Goal: Task Accomplishment & Management: Manage account settings

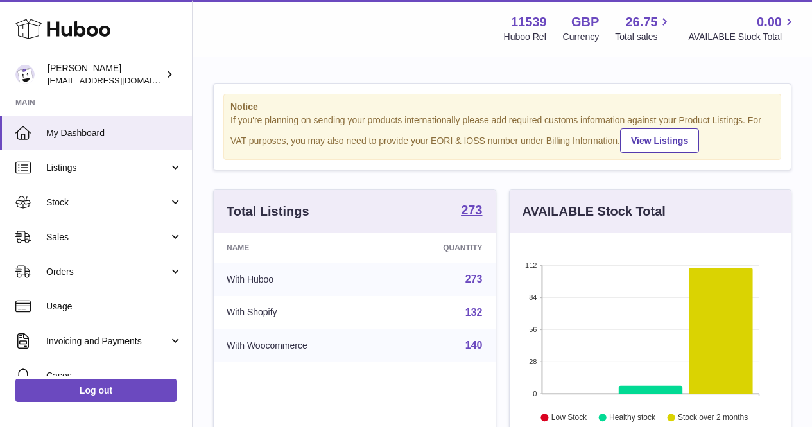
scroll to position [200, 281]
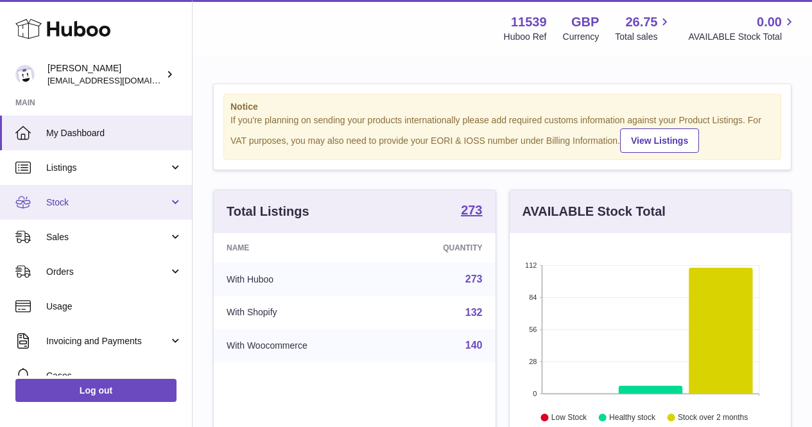
click at [131, 197] on span "Stock" at bounding box center [107, 202] width 123 height 12
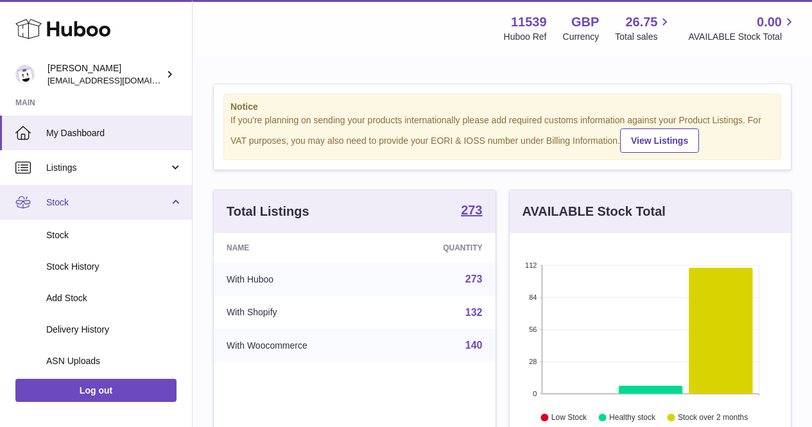
drag, startPoint x: 116, startPoint y: 198, endPoint x: 106, endPoint y: 201, distance: 10.6
click at [116, 198] on span "Stock" at bounding box center [107, 202] width 123 height 12
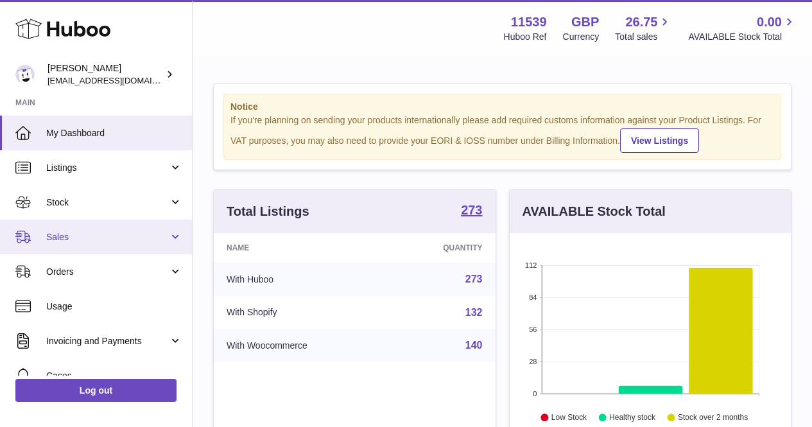
click at [105, 228] on link "Sales" at bounding box center [96, 237] width 192 height 35
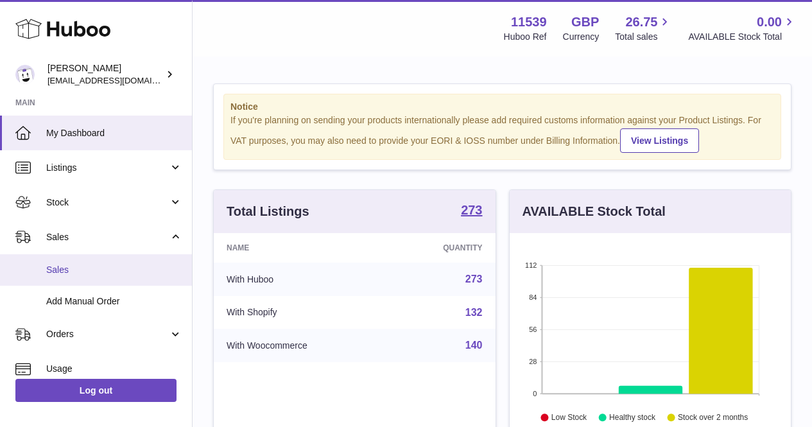
click at [102, 258] on link "Sales" at bounding box center [96, 269] width 192 height 31
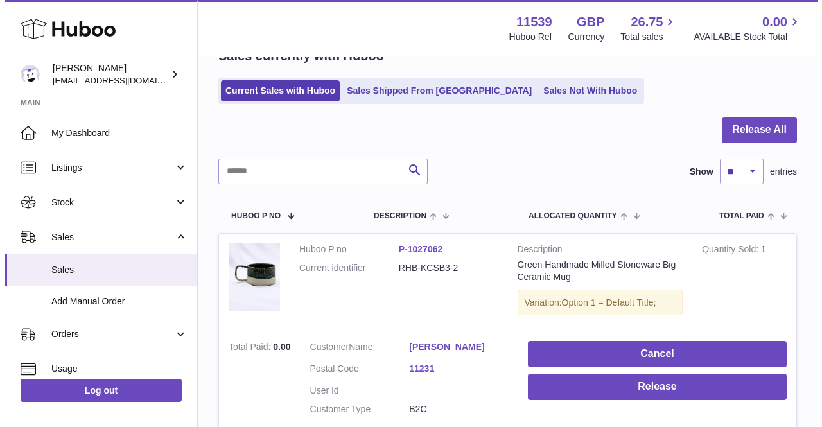
scroll to position [128, 0]
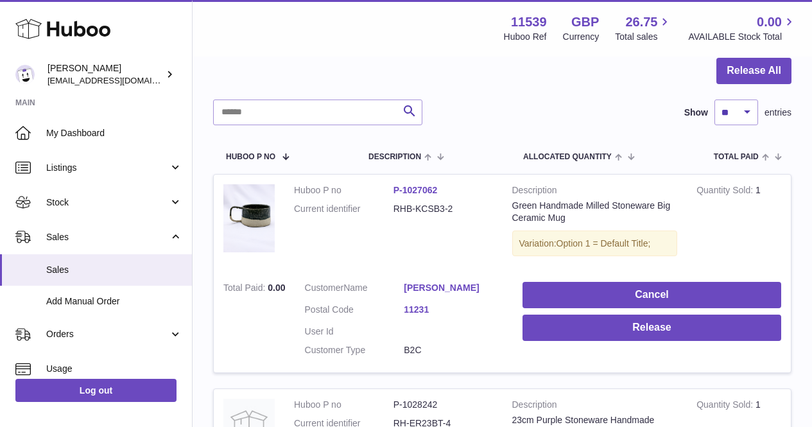
click at [436, 283] on link "Antoine Maurel" at bounding box center [453, 288] width 99 height 12
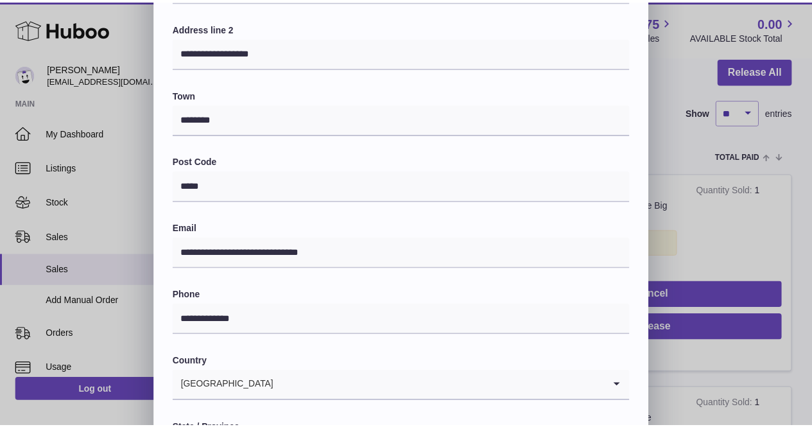
scroll to position [0, 0]
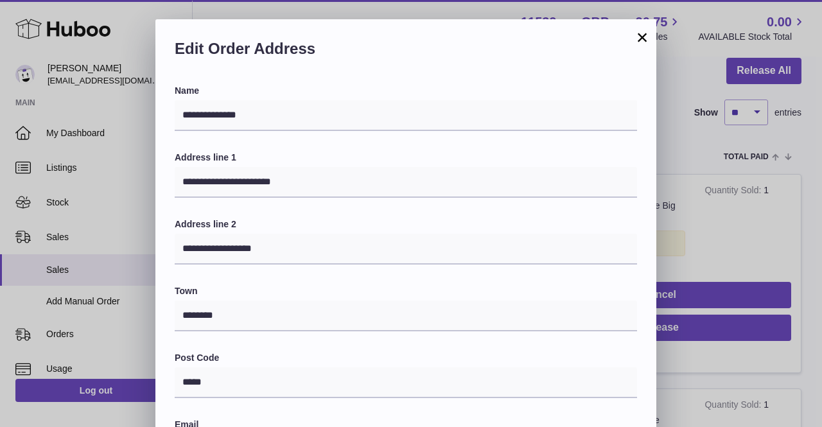
click at [645, 38] on button "×" at bounding box center [641, 37] width 15 height 15
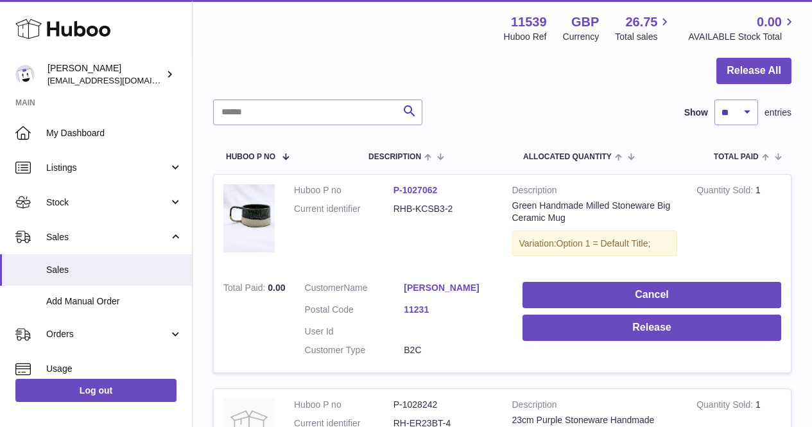
click at [556, 111] on div "Search Show ** ** ** *** entries" at bounding box center [502, 112] width 578 height 26
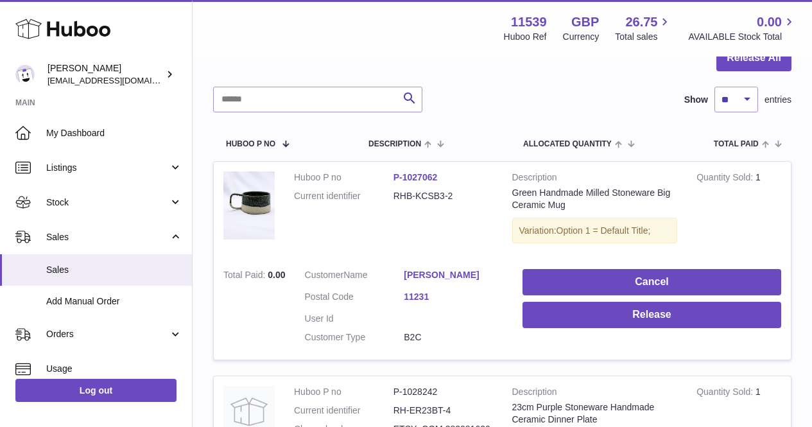
scroll to position [128, 0]
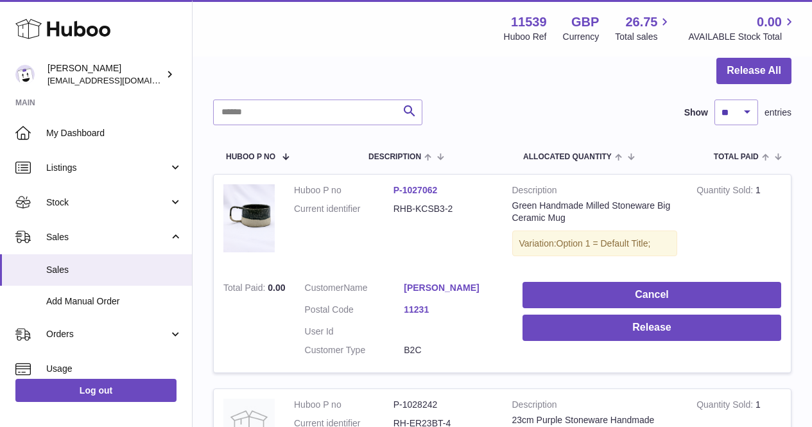
click at [425, 189] on link "P-1027062" at bounding box center [415, 190] width 44 height 10
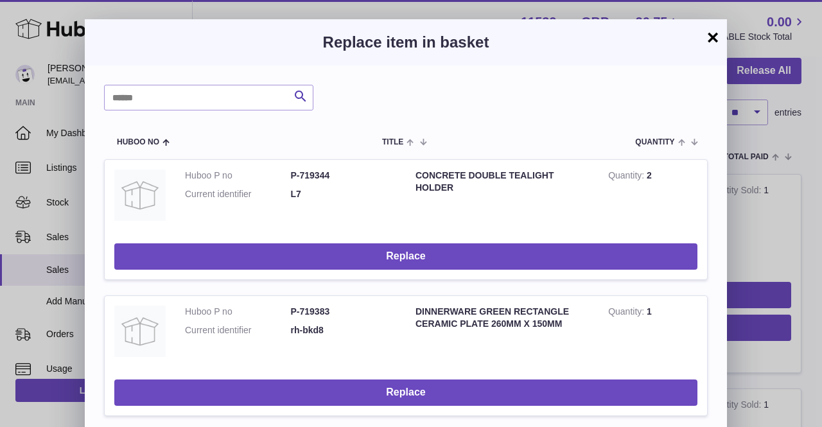
click at [712, 37] on button "×" at bounding box center [712, 37] width 15 height 15
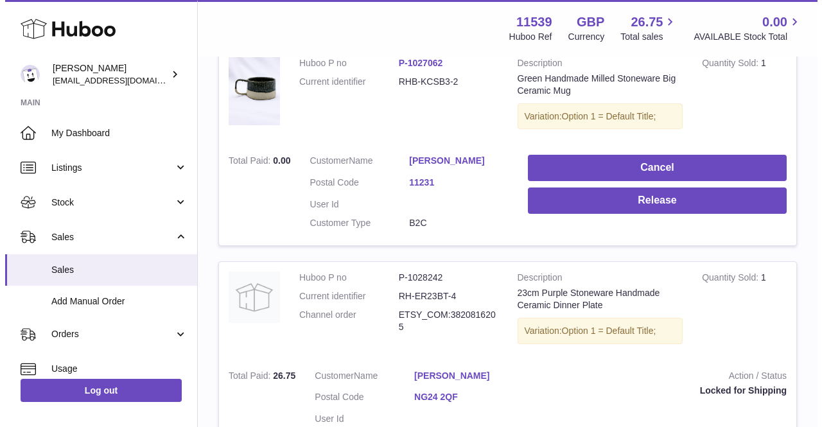
scroll to position [321, 0]
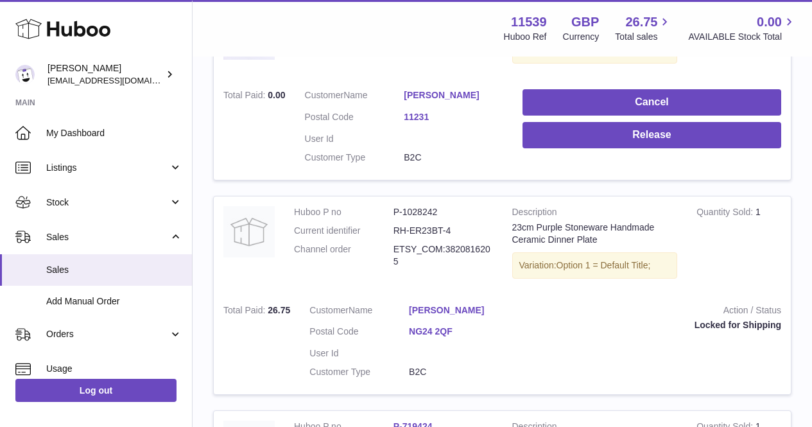
click at [433, 98] on link "Antoine Maurel" at bounding box center [453, 95] width 99 height 12
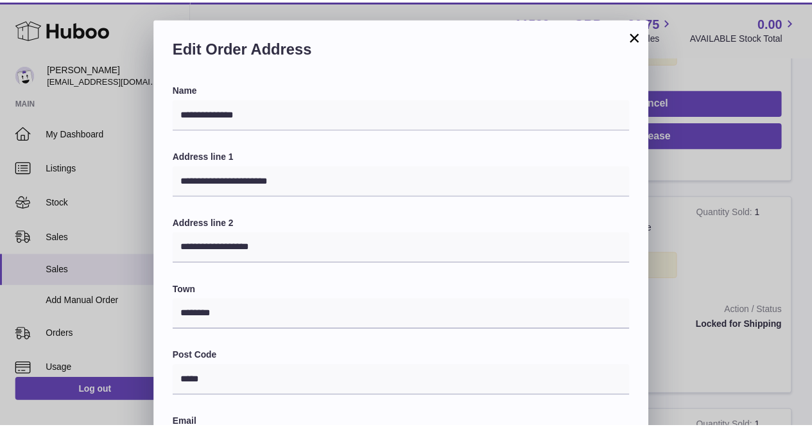
scroll to position [0, 0]
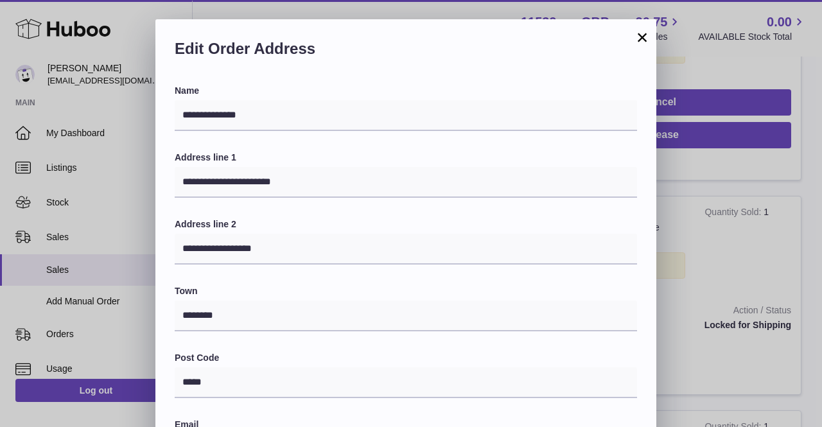
click at [639, 39] on button "×" at bounding box center [641, 37] width 15 height 15
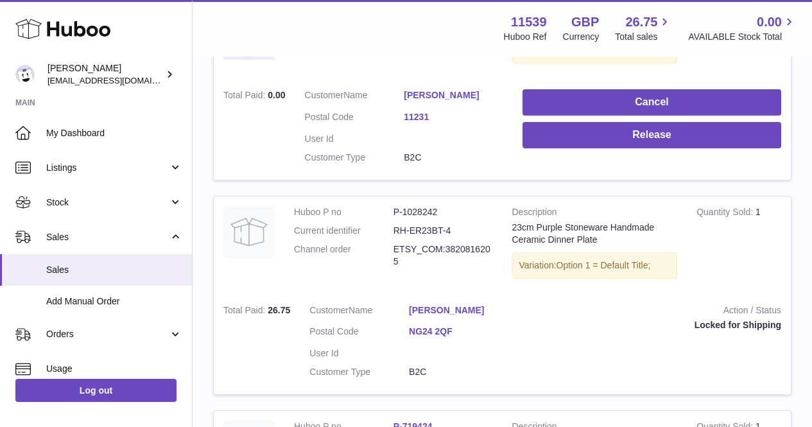
click at [471, 153] on dd "B2C" at bounding box center [453, 157] width 99 height 12
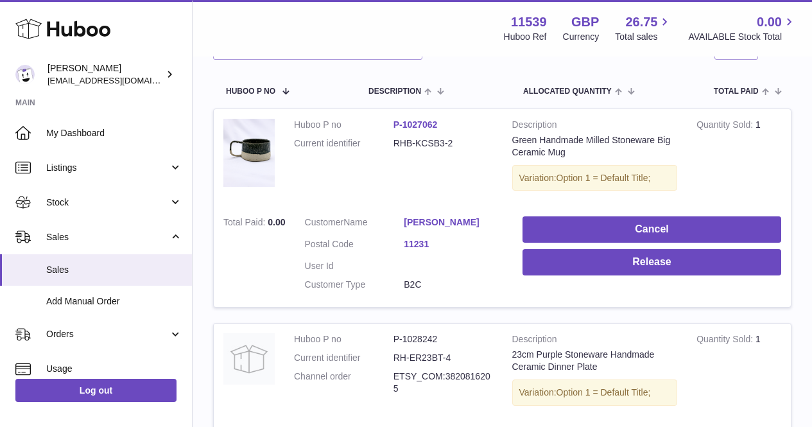
scroll to position [117, 0]
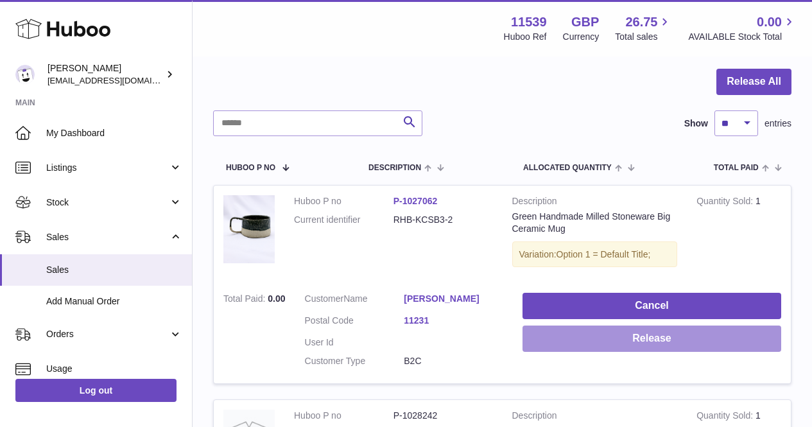
click at [587, 334] on button "Release" at bounding box center [651, 338] width 259 height 26
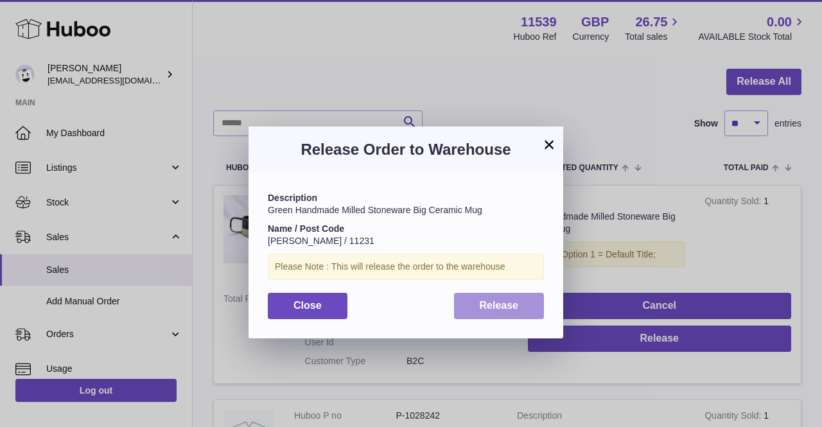
click at [478, 309] on button "Release" at bounding box center [499, 306] width 91 height 26
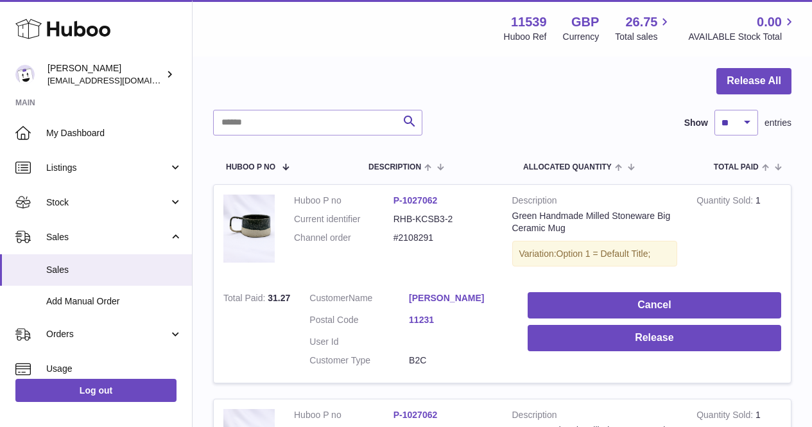
scroll to position [257, 0]
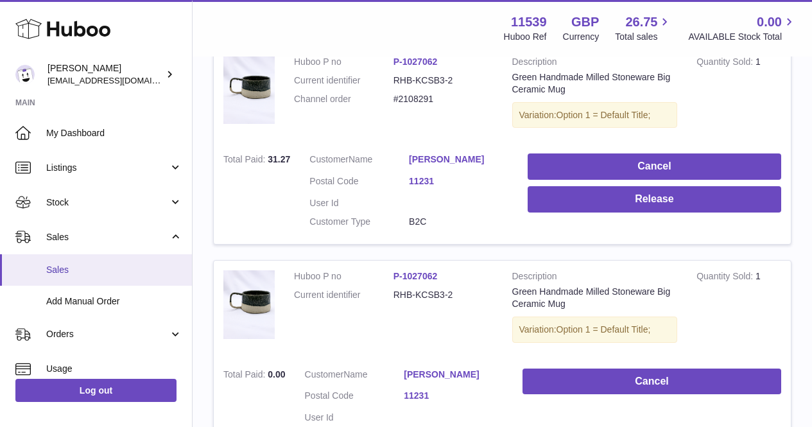
click at [114, 272] on span "Sales" at bounding box center [114, 270] width 136 height 12
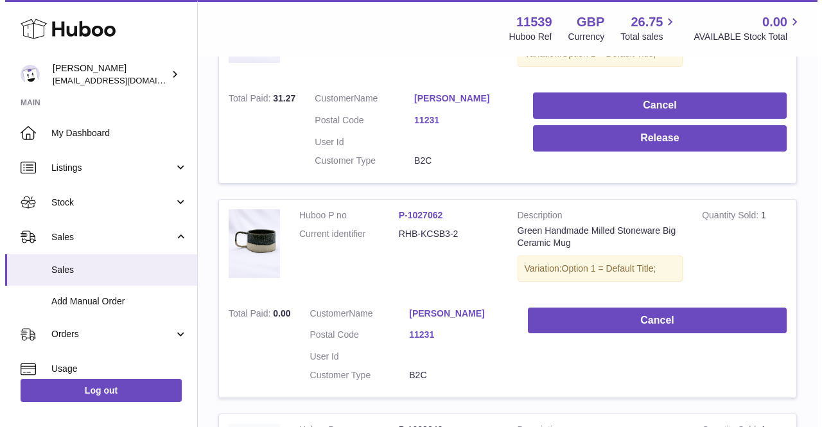
scroll to position [332, 0]
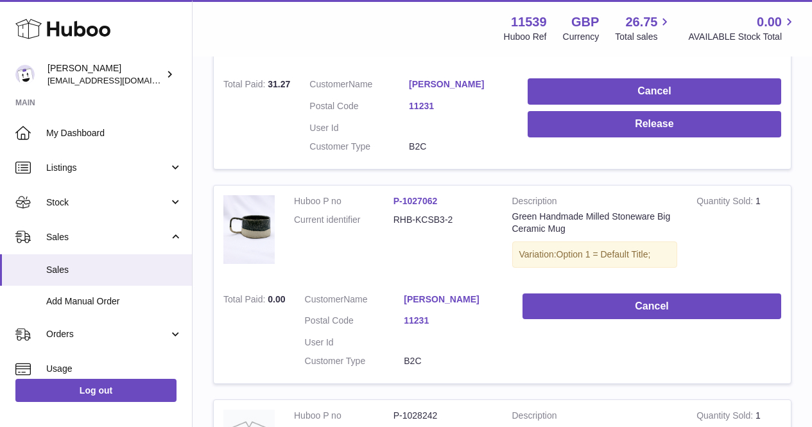
click at [445, 300] on link "[PERSON_NAME]" at bounding box center [453, 299] width 99 height 12
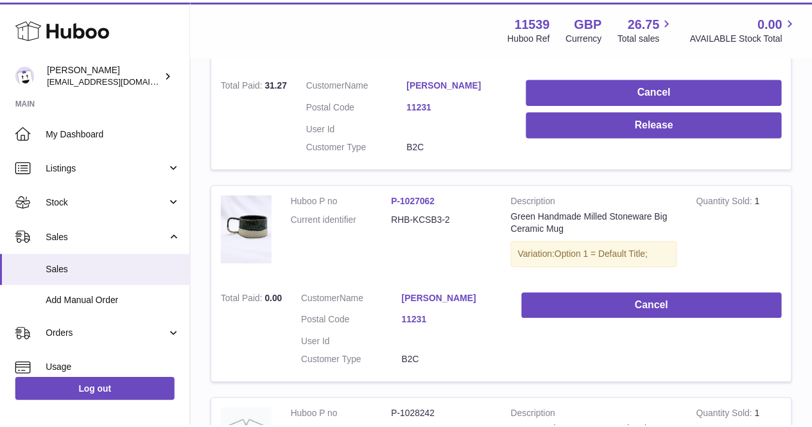
scroll to position [0, 0]
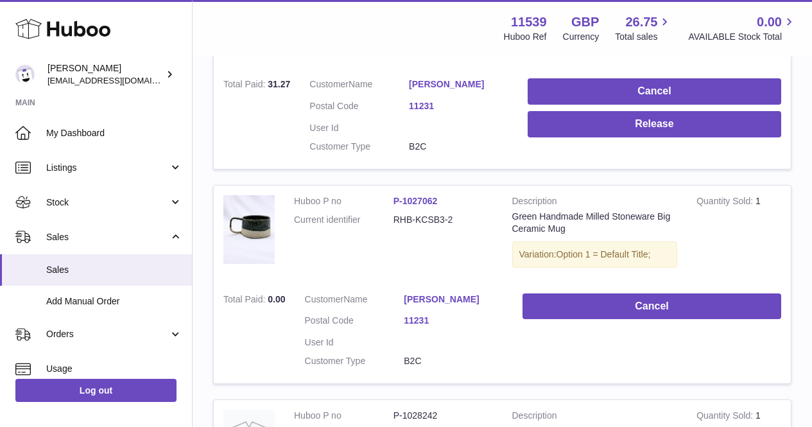
click at [684, 185] on div at bounding box center [406, 213] width 812 height 427
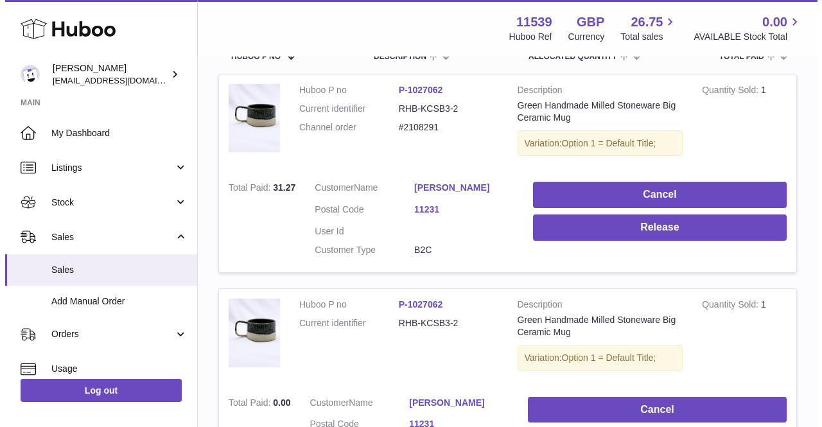
scroll to position [203, 0]
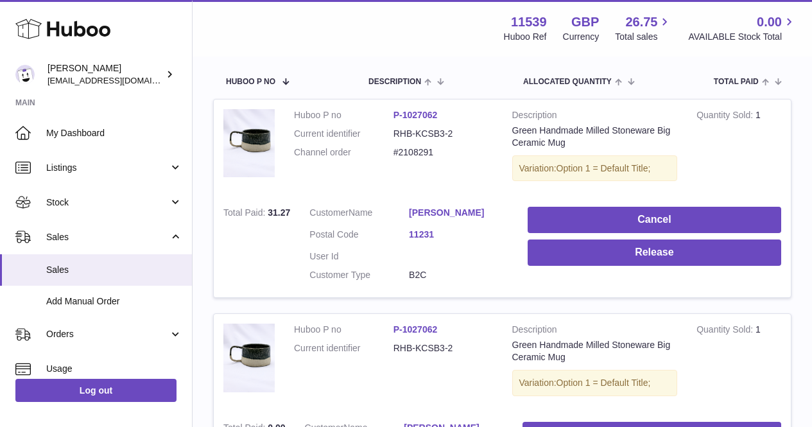
click at [453, 215] on link "Antoine Maurel" at bounding box center [458, 213] width 99 height 12
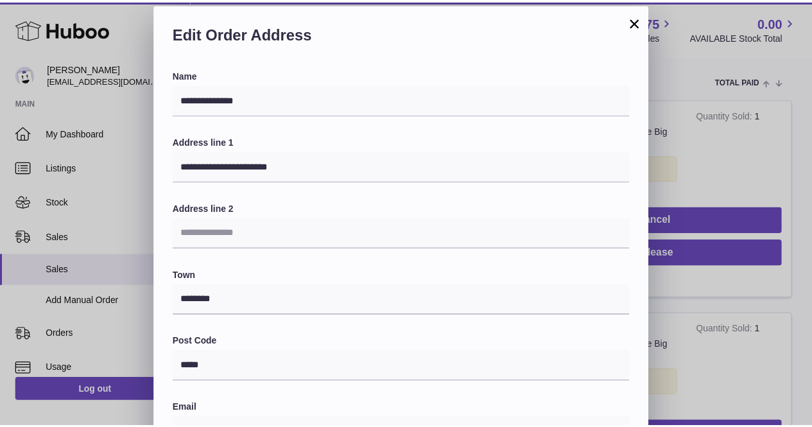
scroll to position [0, 0]
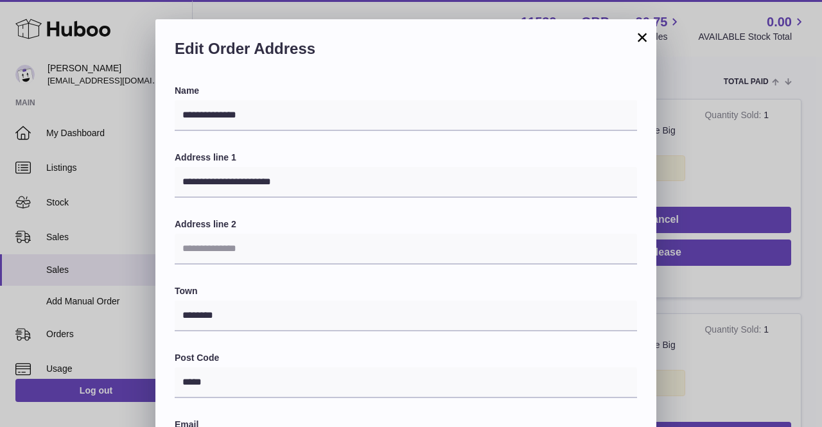
click at [639, 39] on button "×" at bounding box center [641, 37] width 15 height 15
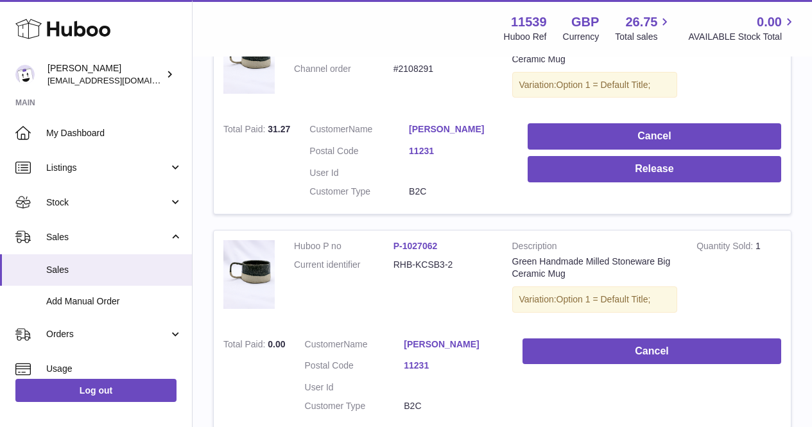
scroll to position [332, 0]
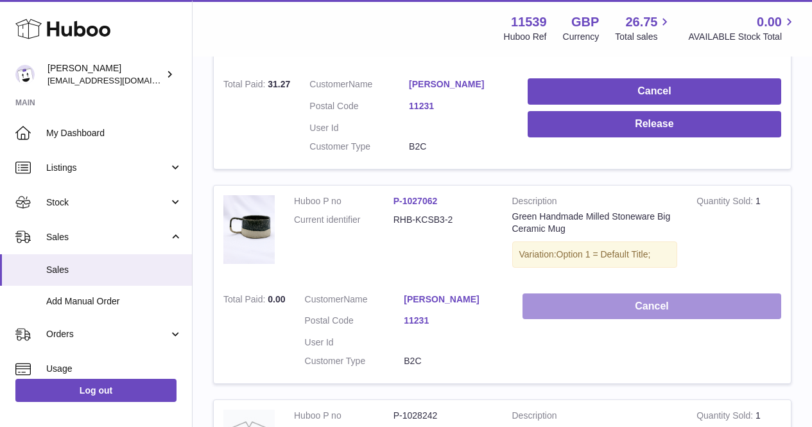
click at [596, 302] on button "Cancel" at bounding box center [651, 306] width 259 height 26
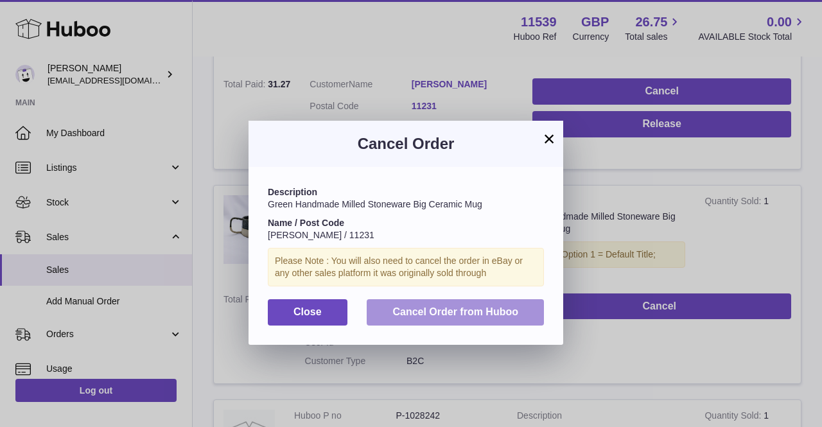
click at [466, 302] on button "Cancel Order from Huboo" at bounding box center [454, 312] width 177 height 26
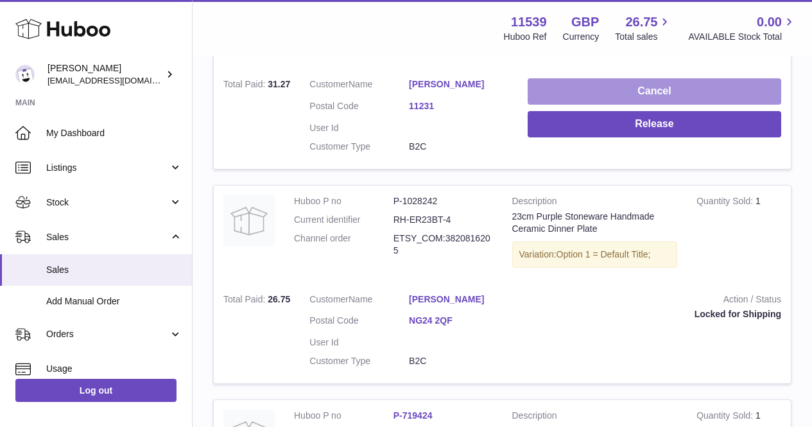
click at [603, 98] on button "Cancel" at bounding box center [655, 91] width 254 height 26
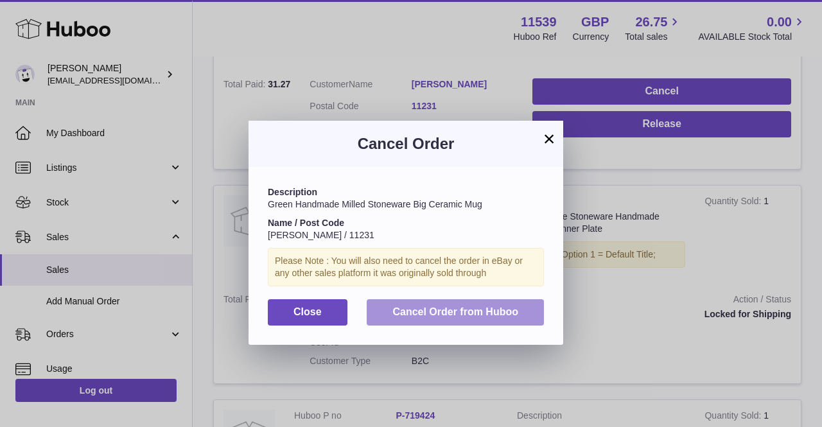
click at [508, 305] on button "Cancel Order from Huboo" at bounding box center [454, 312] width 177 height 26
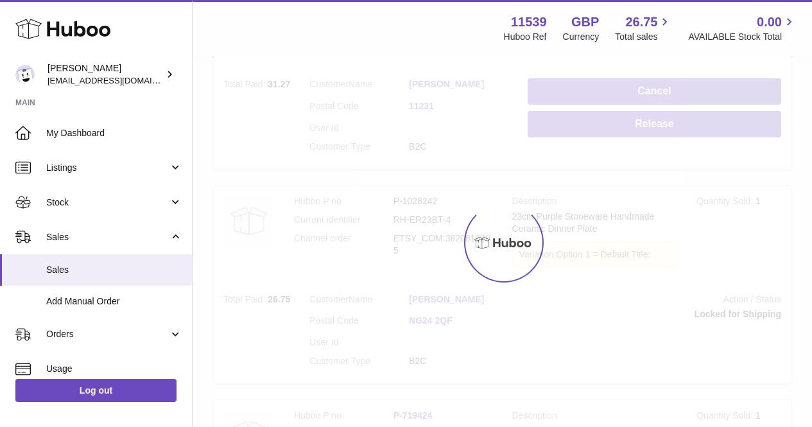
scroll to position [117, 0]
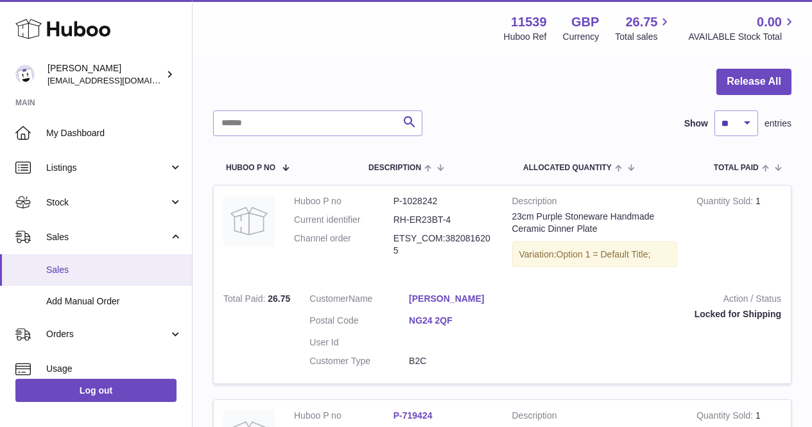
click at [125, 268] on span "Sales" at bounding box center [114, 270] width 136 height 12
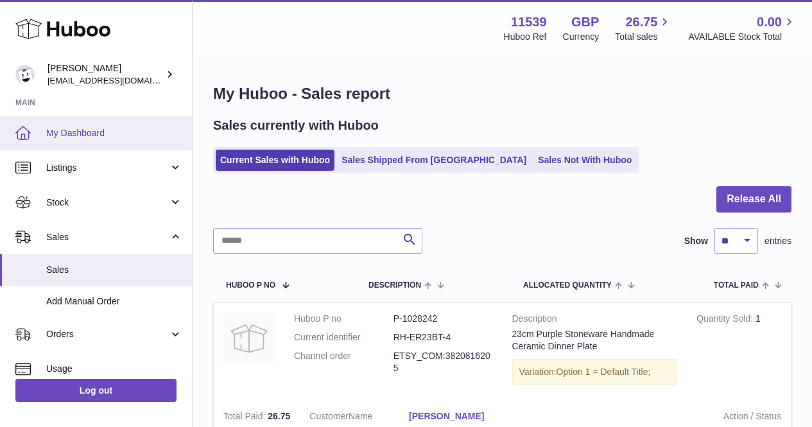
click at [142, 125] on link "My Dashboard" at bounding box center [96, 133] width 192 height 35
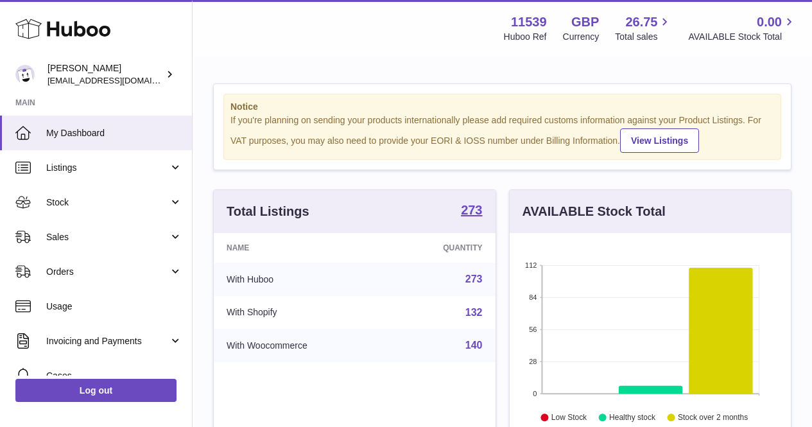
scroll to position [200, 281]
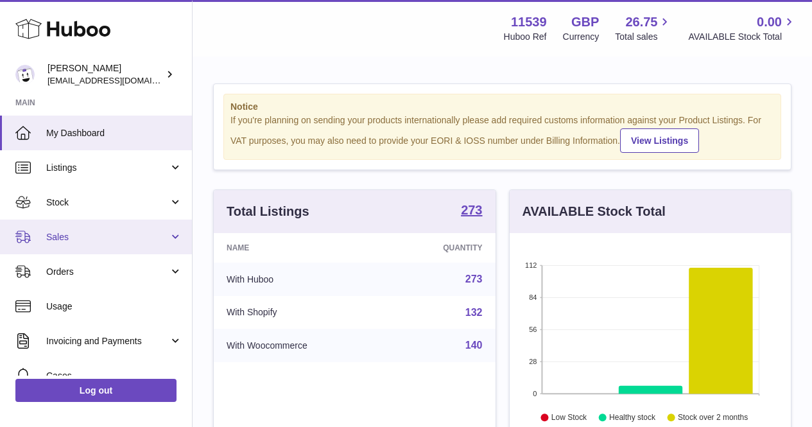
click at [134, 223] on link "Sales" at bounding box center [96, 237] width 192 height 35
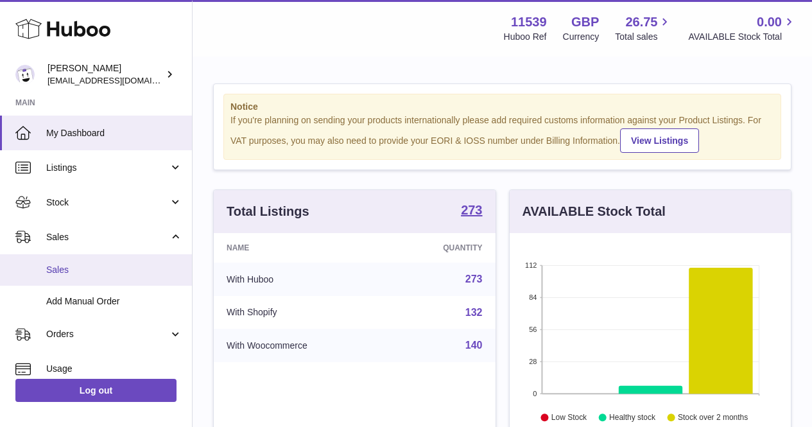
click at [129, 263] on link "Sales" at bounding box center [96, 269] width 192 height 31
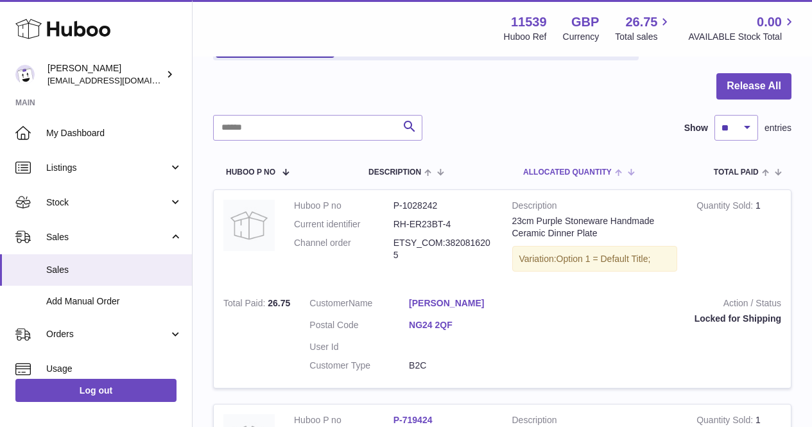
scroll to position [128, 0]
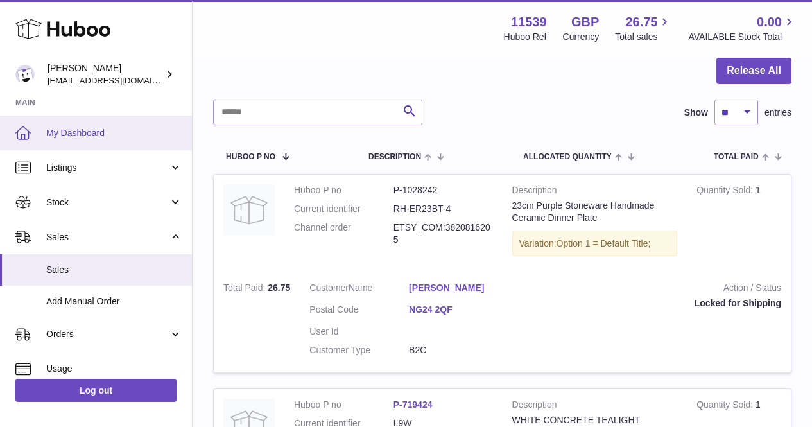
click at [133, 141] on link "My Dashboard" at bounding box center [96, 133] width 192 height 35
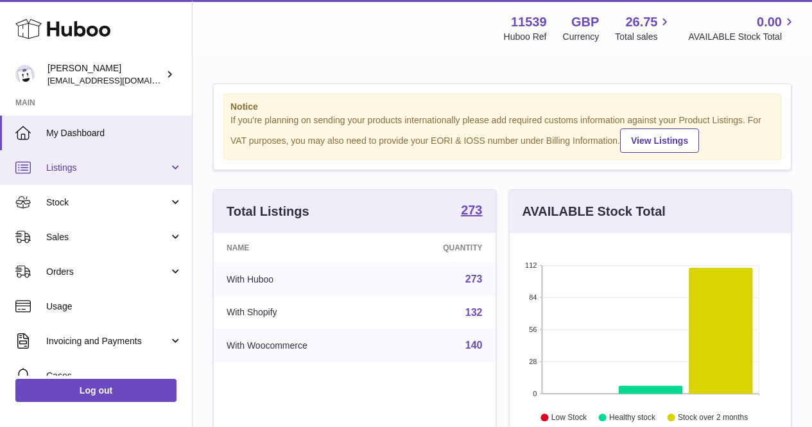
scroll to position [200, 281]
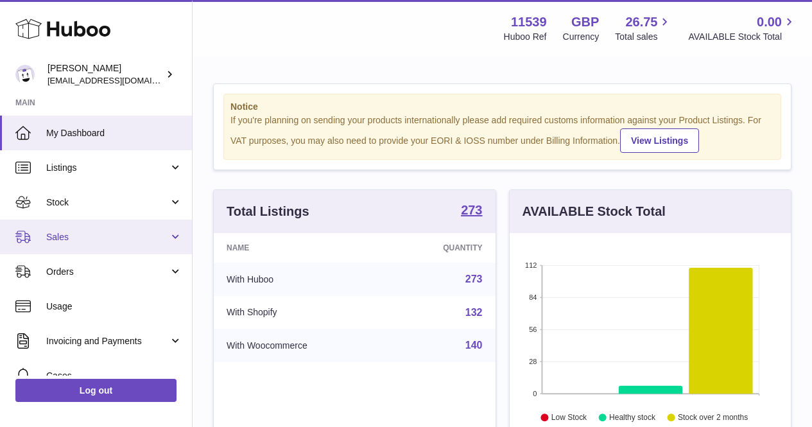
click at [125, 245] on link "Sales" at bounding box center [96, 237] width 192 height 35
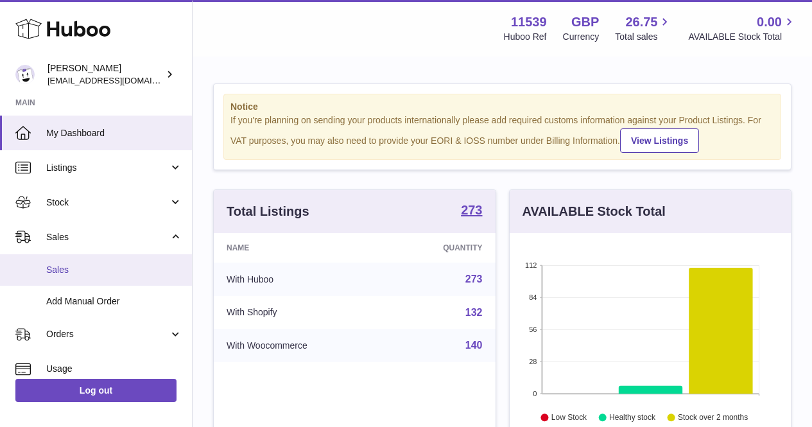
click at [129, 269] on span "Sales" at bounding box center [114, 270] width 136 height 12
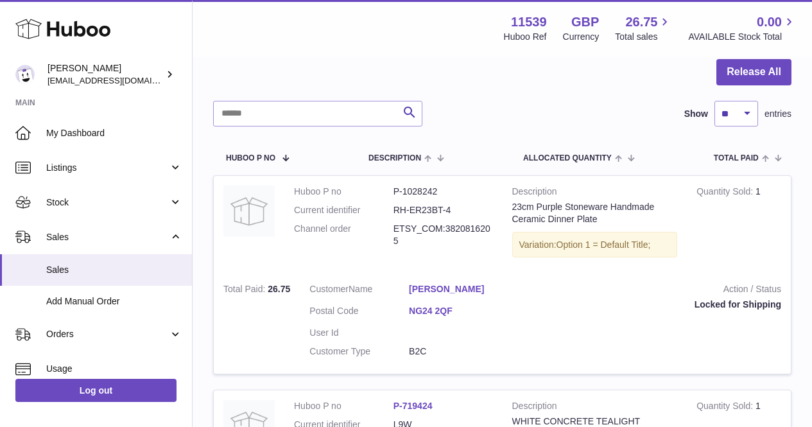
scroll to position [128, 0]
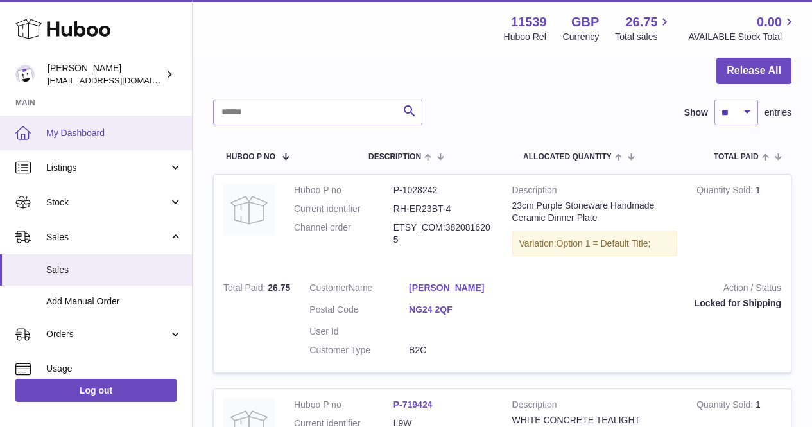
click at [99, 130] on span "My Dashboard" at bounding box center [114, 133] width 136 height 12
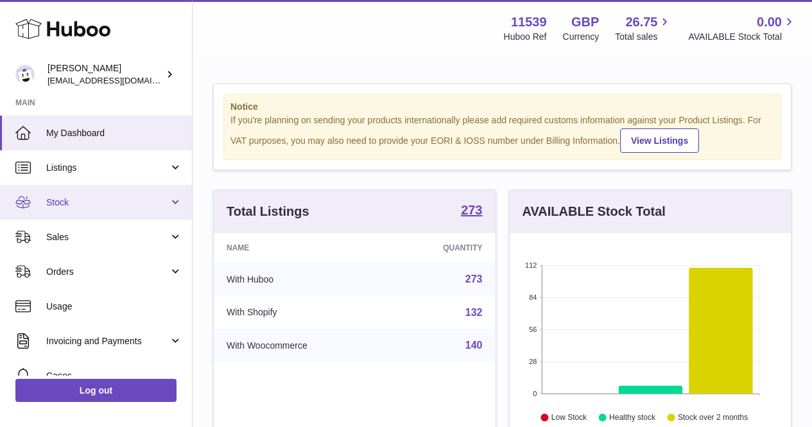
scroll to position [200, 281]
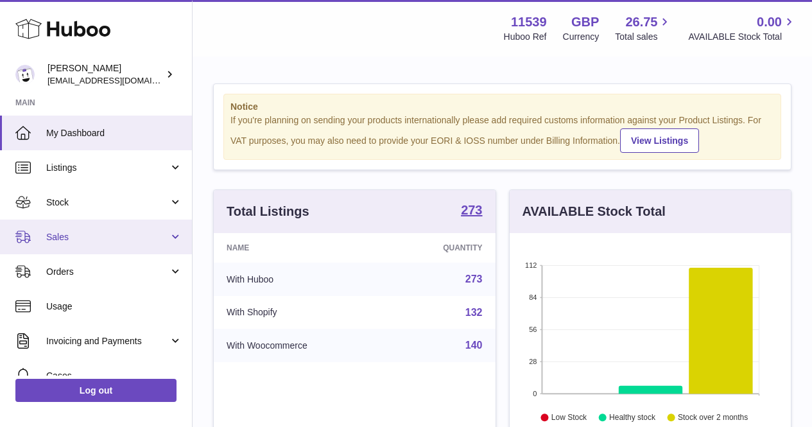
click at [123, 225] on link "Sales" at bounding box center [96, 237] width 192 height 35
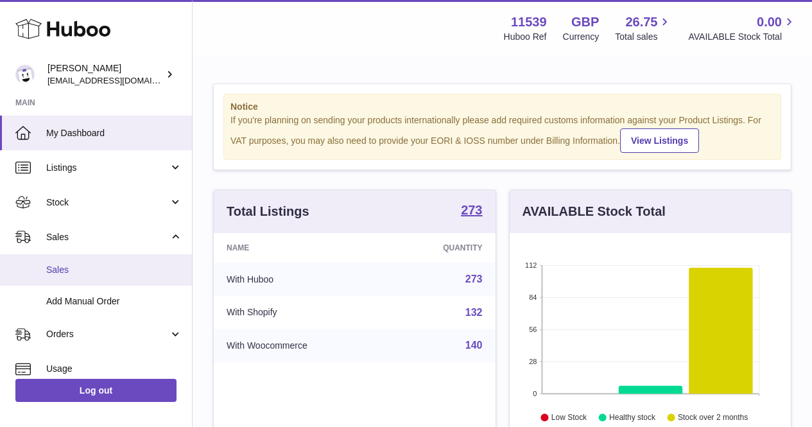
click at [123, 261] on link "Sales" at bounding box center [96, 269] width 192 height 31
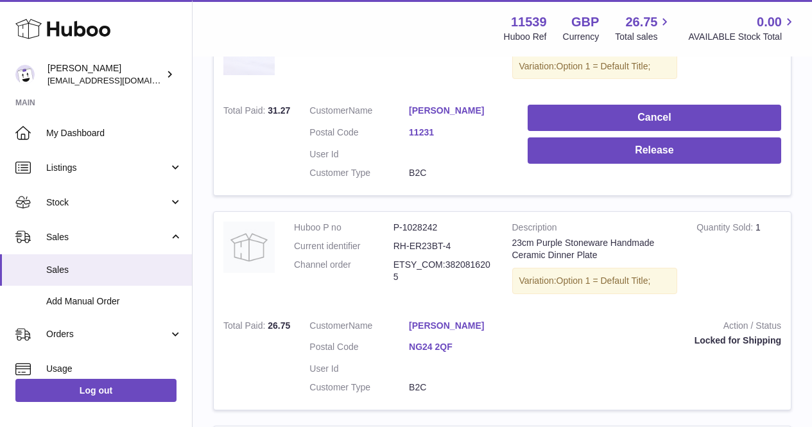
scroll to position [321, 0]
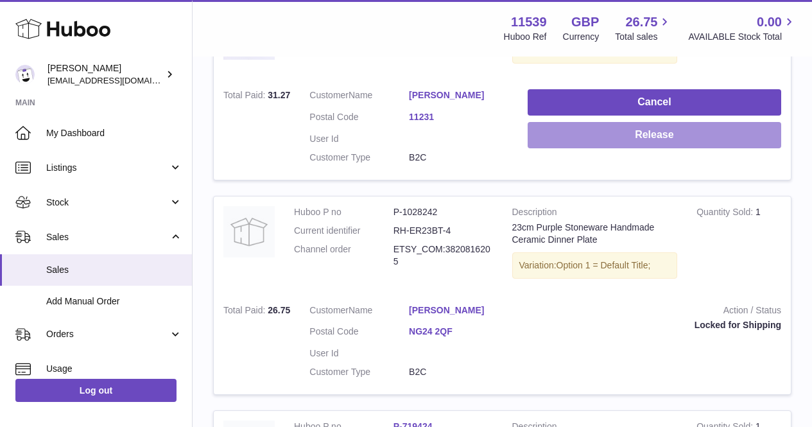
click at [560, 141] on button "Release" at bounding box center [655, 135] width 254 height 26
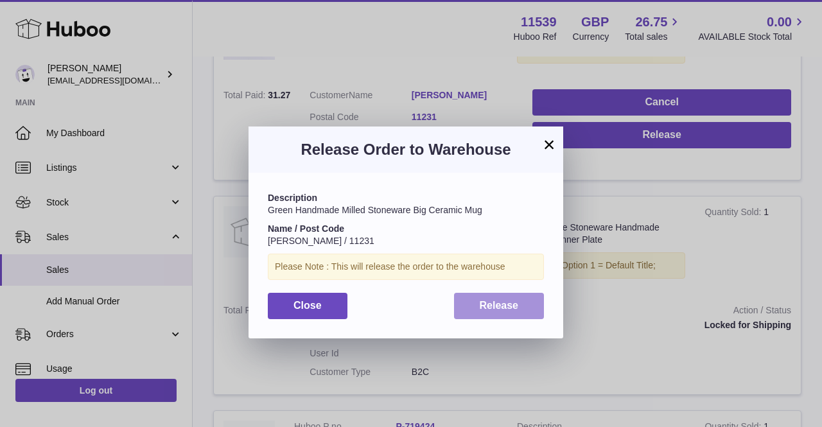
click at [501, 306] on span "Release" at bounding box center [498, 305] width 39 height 11
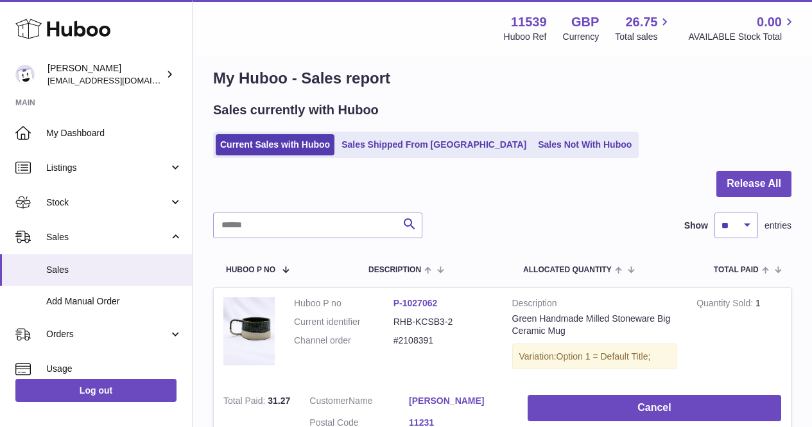
scroll to position [0, 0]
